Goal: Ask a question

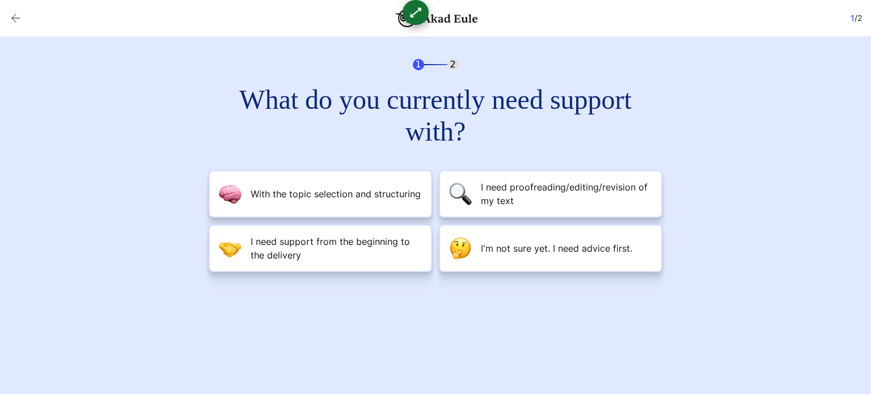
click at [547, 84] on h2 "What do you currently need support with?" at bounding box center [435, 116] width 408 height 64
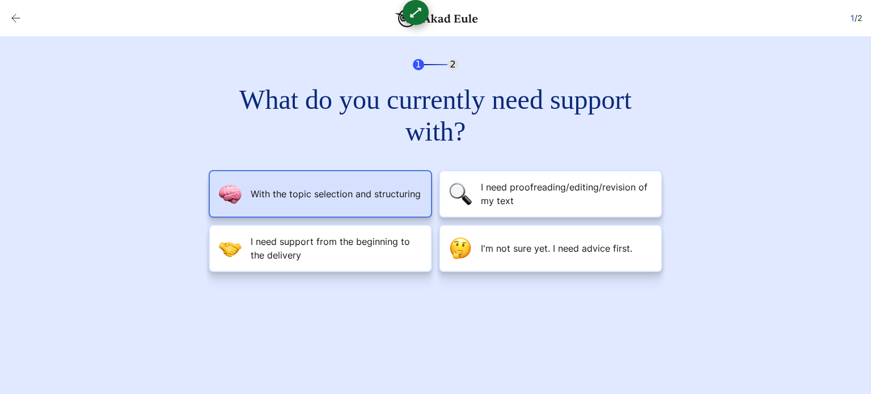
click at [401, 194] on font "With the topic selection and structuring" at bounding box center [336, 193] width 170 height 11
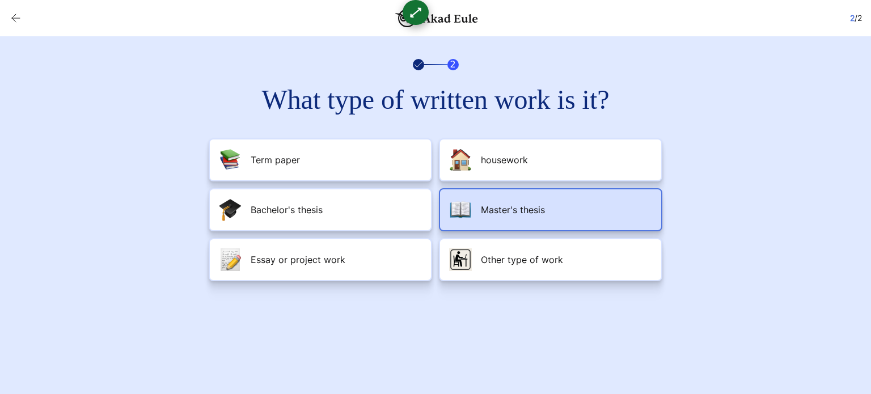
click at [486, 212] on font "Master's thesis" at bounding box center [513, 209] width 64 height 11
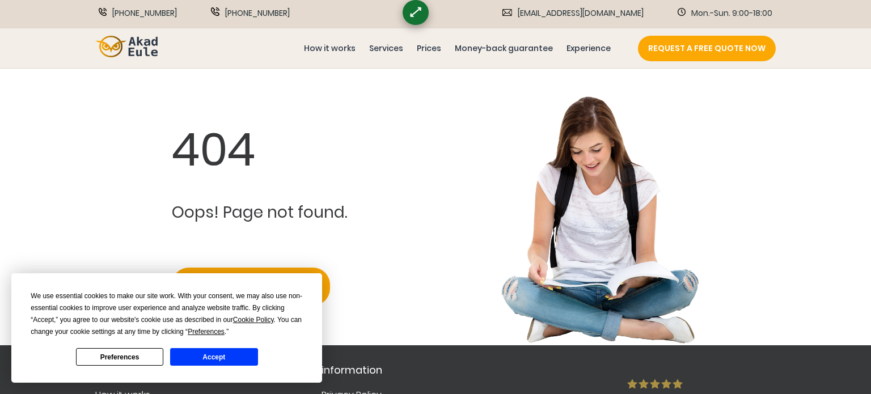
click at [214, 360] on font "Accept" at bounding box center [213, 357] width 23 height 8
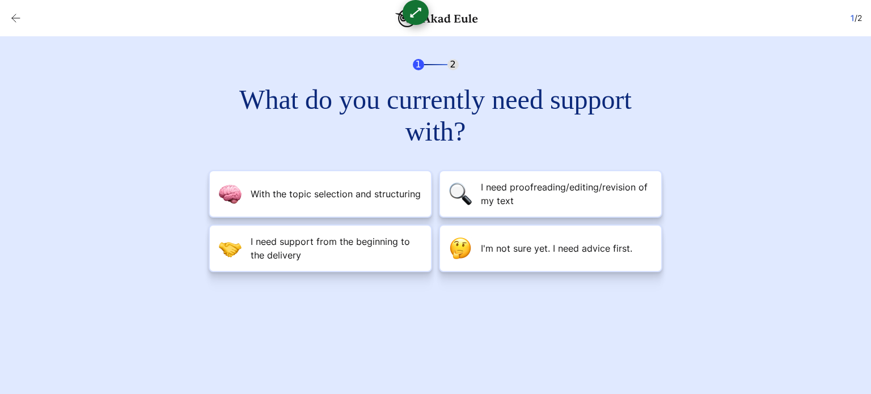
click at [715, 46] on div "1 2 What do you currently need support with? With the topic selection and struc…" at bounding box center [435, 165] width 871 height 259
click at [145, 73] on div "1 2 What do you currently need support with? With the topic selection and struc…" at bounding box center [435, 165] width 871 height 259
